Goal: Task Accomplishment & Management: Complete application form

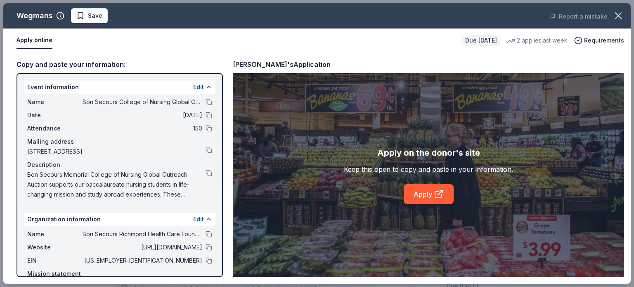
scroll to position [165, 0]
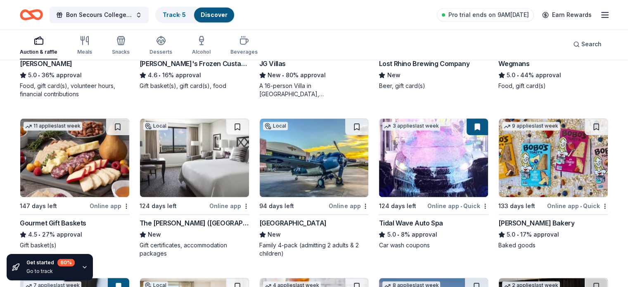
scroll to position [1031, 0]
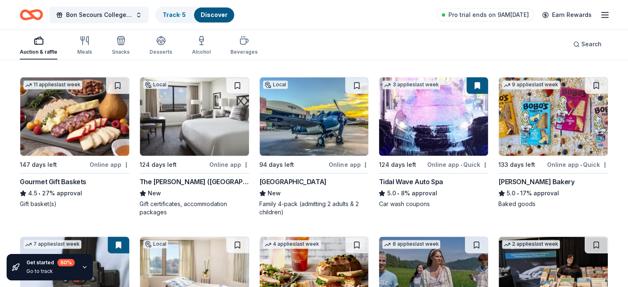
click at [410, 177] on div "Tidal Wave Auto Spa" at bounding box center [411, 182] width 64 height 10
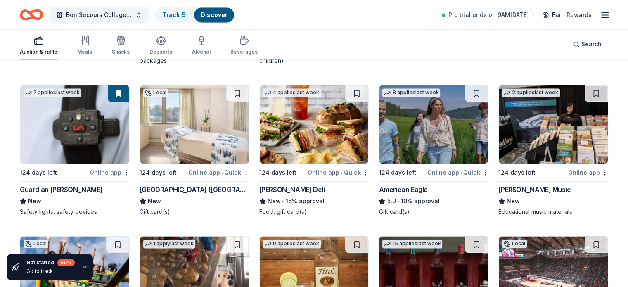
scroll to position [1196, 0]
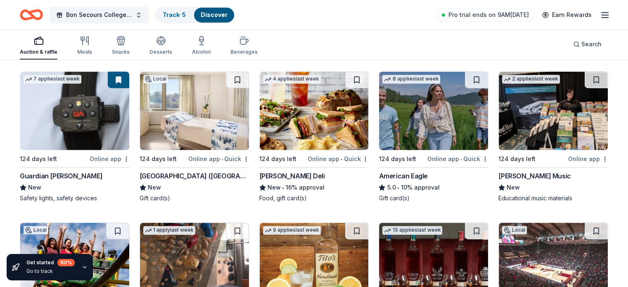
click at [305, 139] on img at bounding box center [314, 110] width 109 height 78
click at [421, 129] on img at bounding box center [433, 110] width 109 height 78
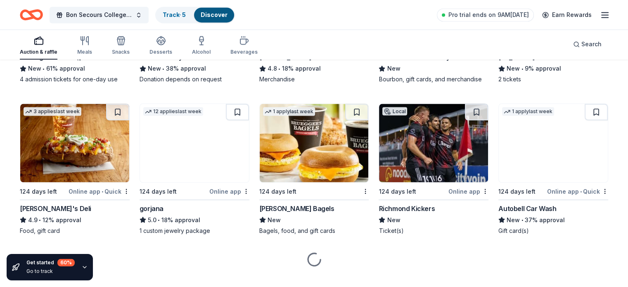
scroll to position [1478, 0]
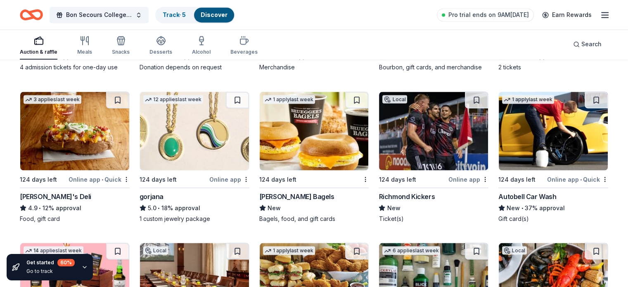
click at [417, 159] on img at bounding box center [433, 131] width 109 height 78
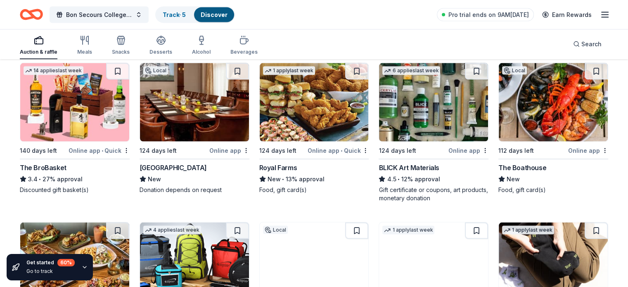
scroll to position [1643, 0]
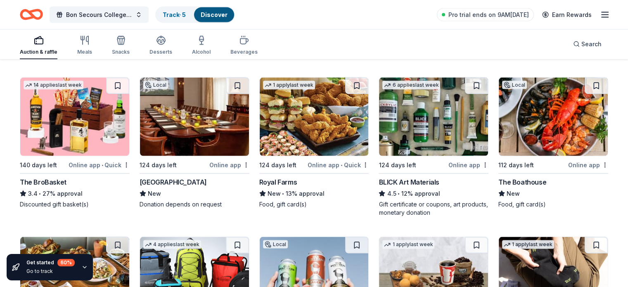
click at [524, 135] on img at bounding box center [553, 117] width 109 height 78
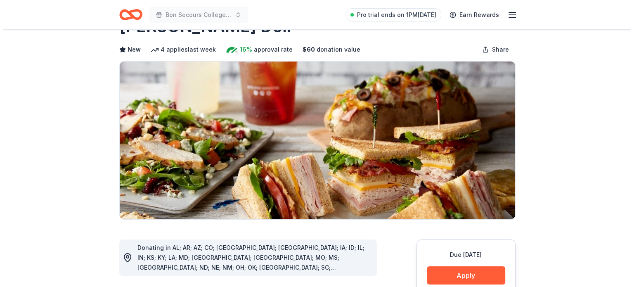
scroll to position [83, 0]
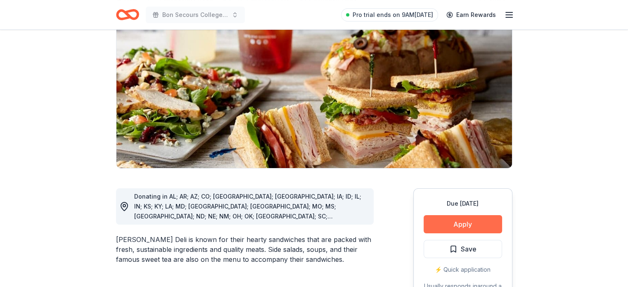
click at [460, 224] on button "Apply" at bounding box center [463, 224] width 78 height 18
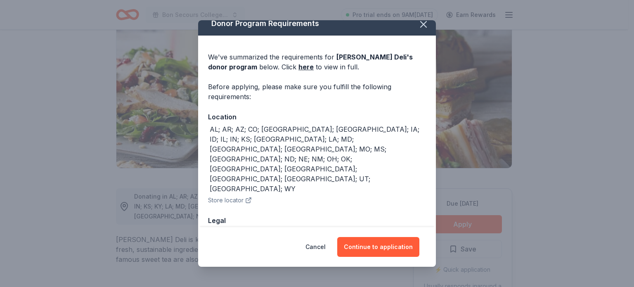
scroll to position [12, 0]
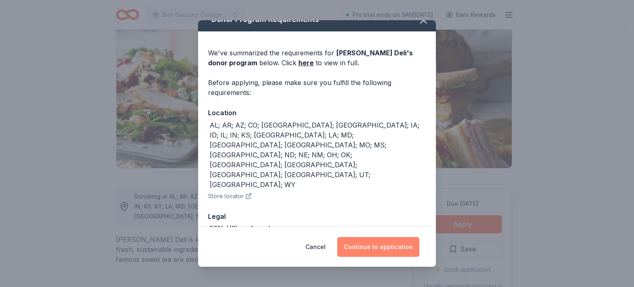
click at [393, 244] on button "Continue to application" at bounding box center [378, 247] width 82 height 20
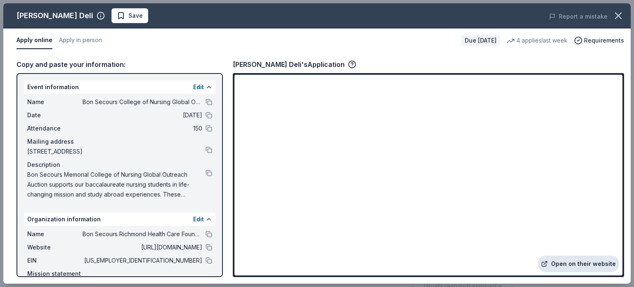
click at [568, 267] on link "Open on their website" at bounding box center [578, 264] width 81 height 17
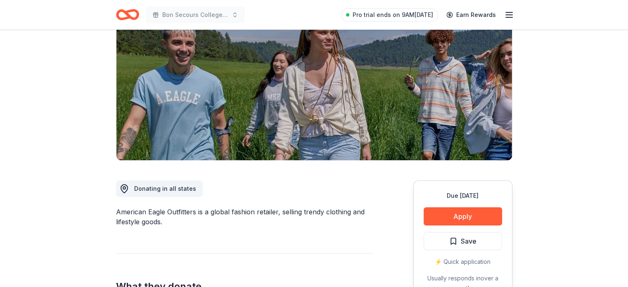
scroll to position [83, 0]
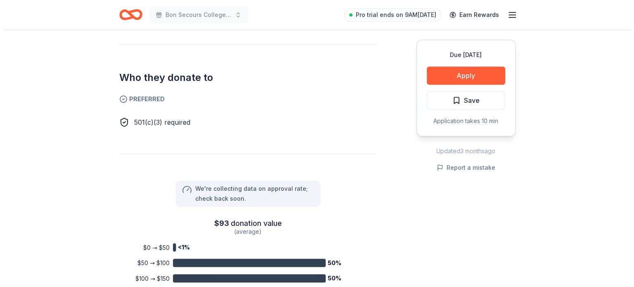
scroll to position [372, 0]
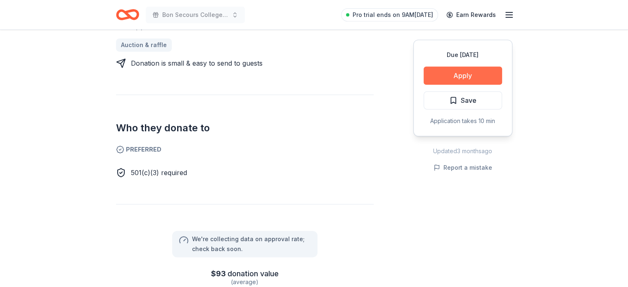
click at [461, 75] on button "Apply" at bounding box center [463, 75] width 78 height 18
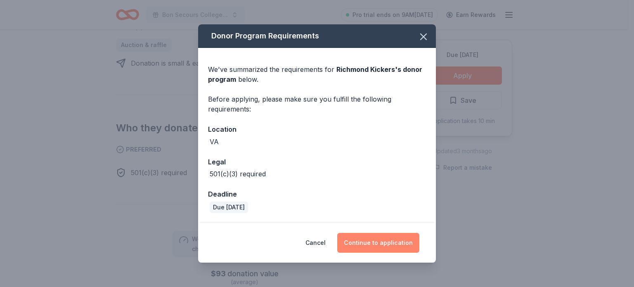
click at [393, 246] on button "Continue to application" at bounding box center [378, 243] width 82 height 20
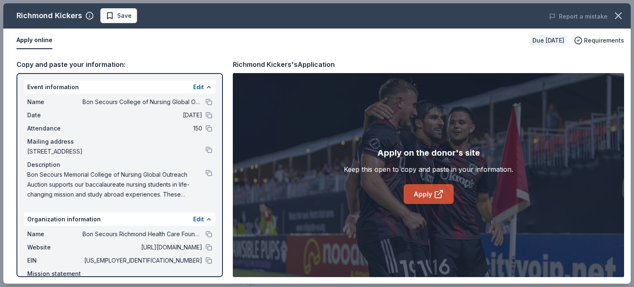
click at [435, 194] on icon at bounding box center [438, 195] width 6 height 6
